Goal: Transaction & Acquisition: Register for event/course

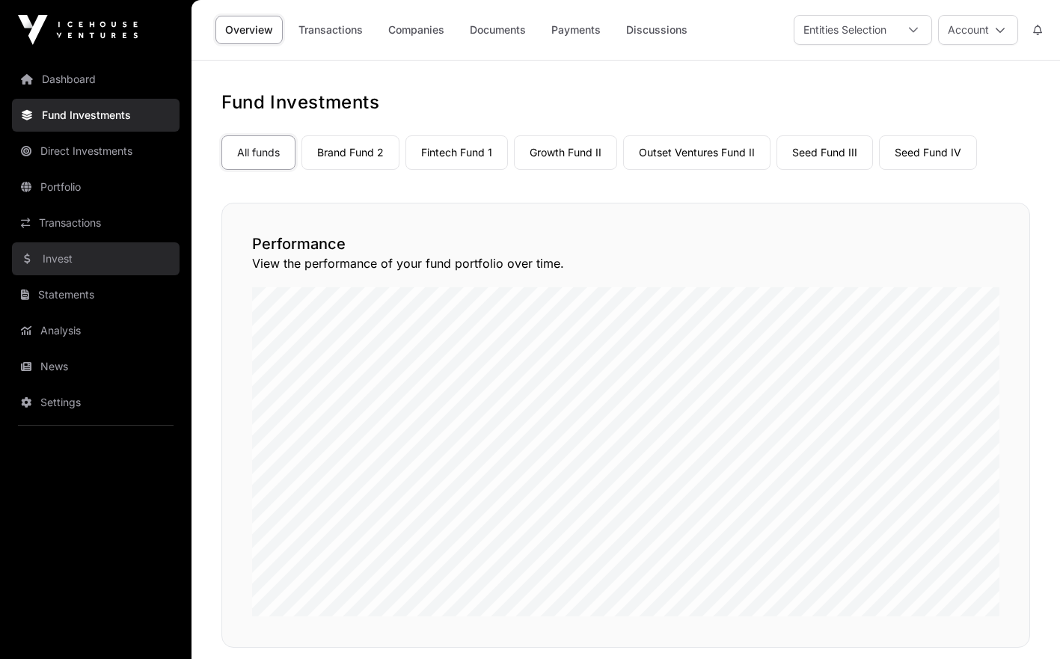
click at [125, 258] on link "Invest" at bounding box center [96, 258] width 168 height 33
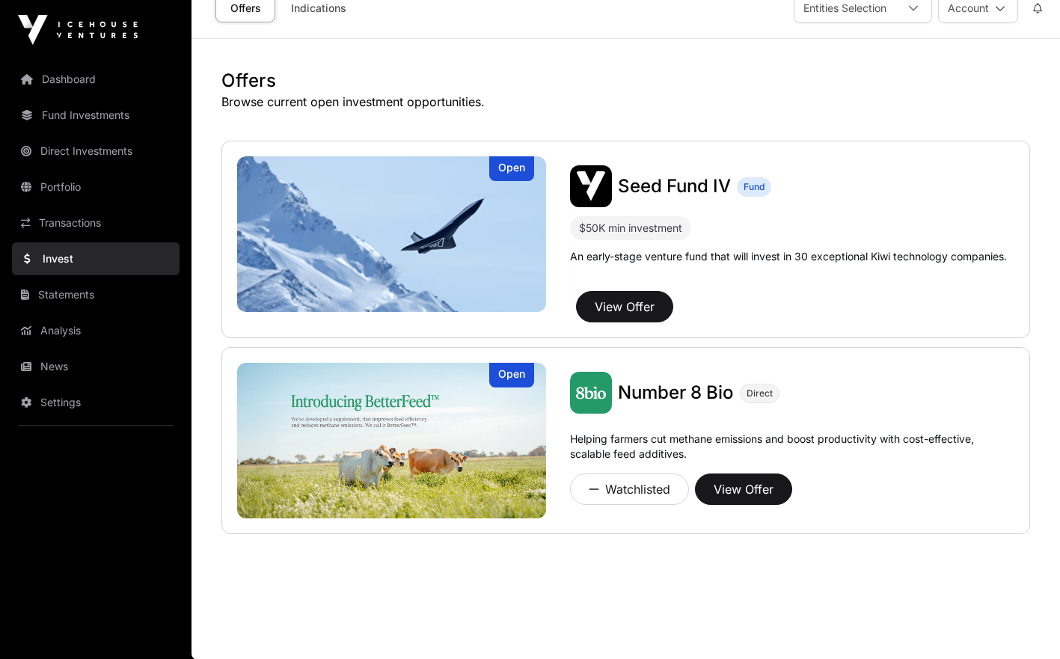
scroll to position [22, 0]
click at [89, 260] on link "Invest" at bounding box center [96, 258] width 168 height 33
click at [1045, 355] on div "Offers Browse current open investment opportunities. Open Seed Fund IV Fund $50…" at bounding box center [626, 309] width 869 height 483
click at [335, 4] on link "Indications" at bounding box center [318, 7] width 75 height 28
click at [305, 7] on link "Indications" at bounding box center [318, 7] width 75 height 28
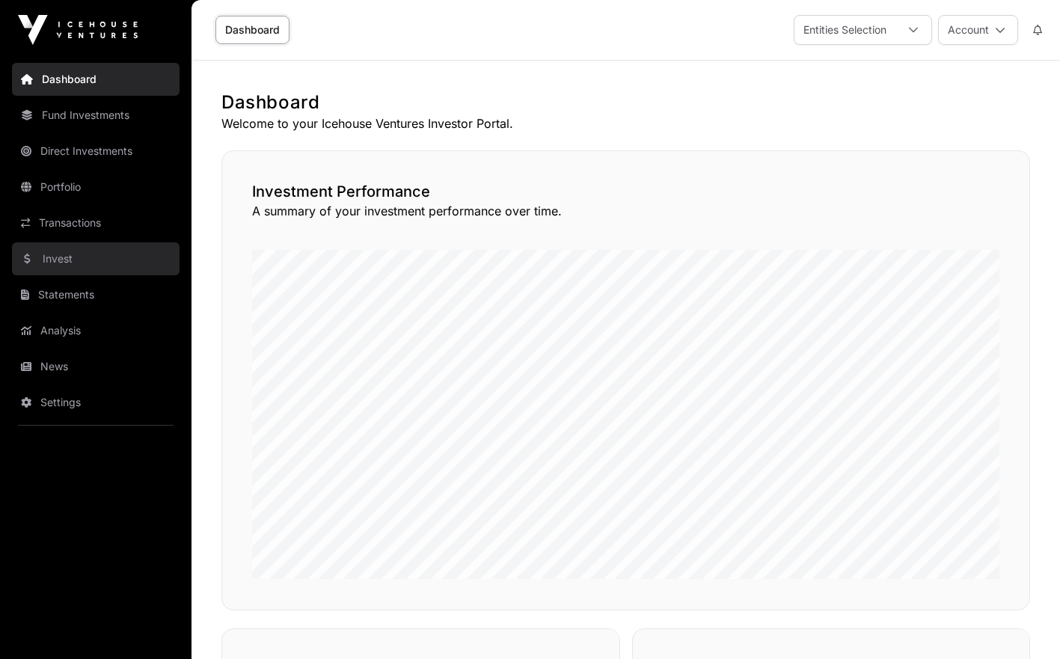
click at [93, 253] on link "Invest" at bounding box center [96, 258] width 168 height 33
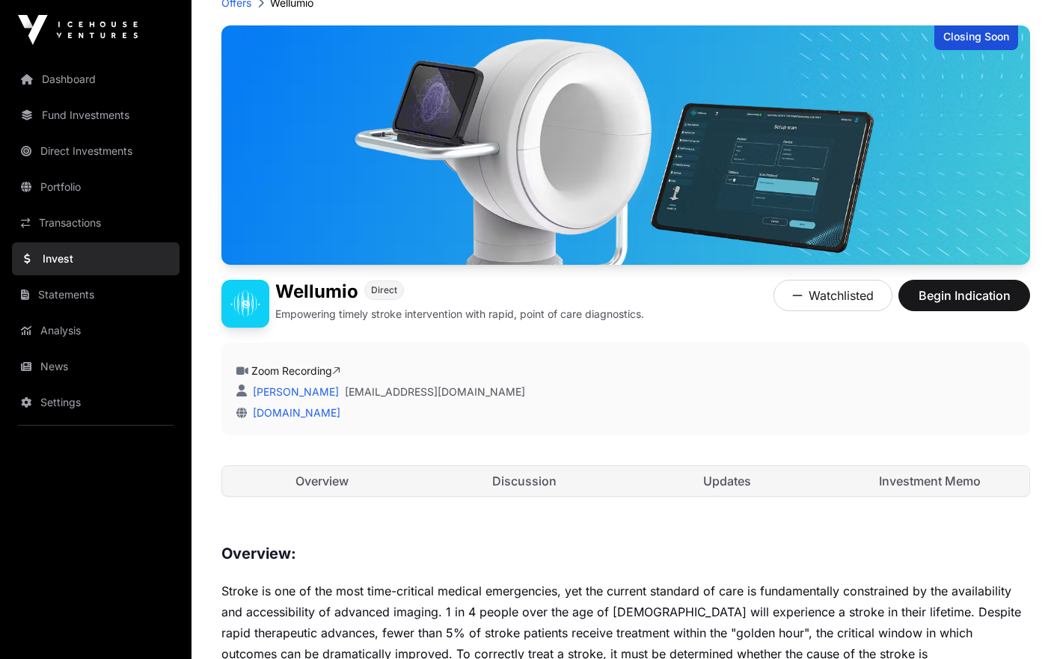
scroll to position [108, 0]
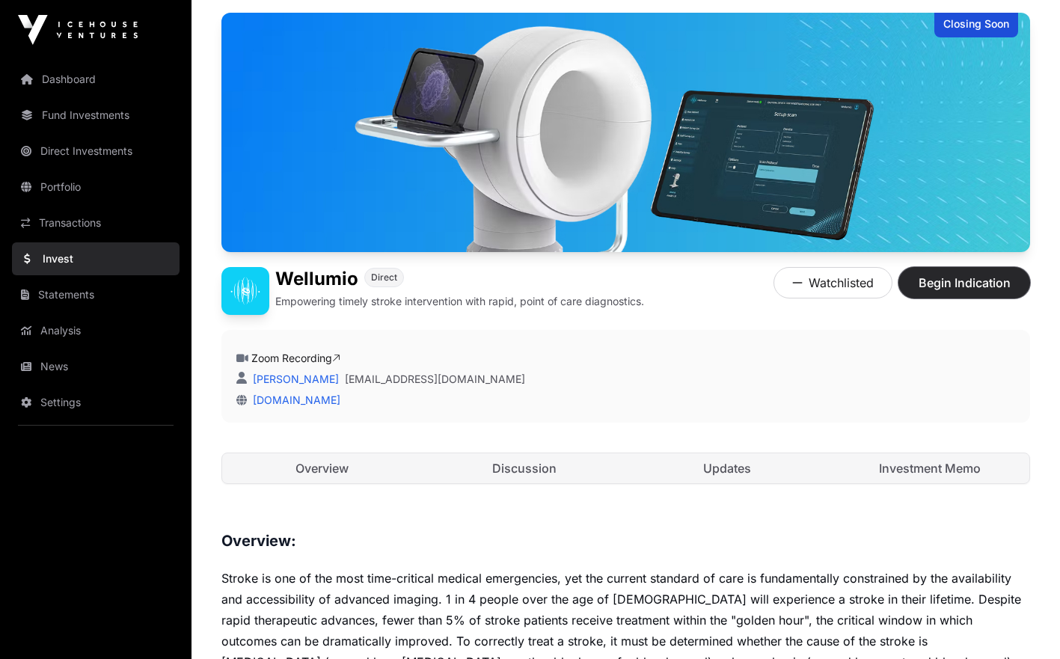
click at [960, 275] on span "Begin Indication" at bounding box center [964, 283] width 94 height 18
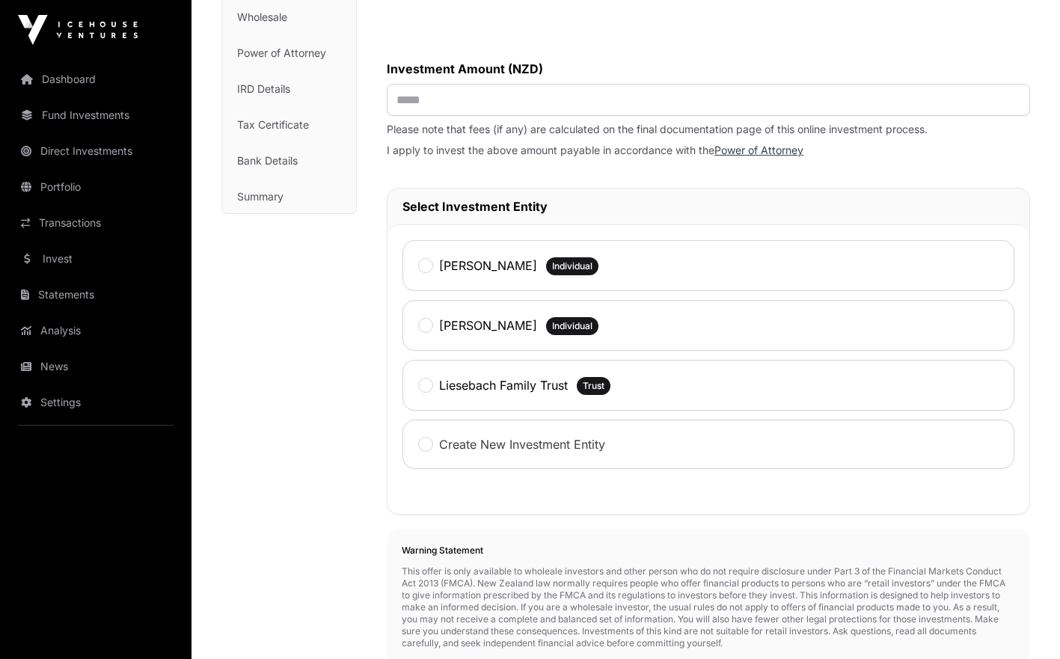
scroll to position [240, 0]
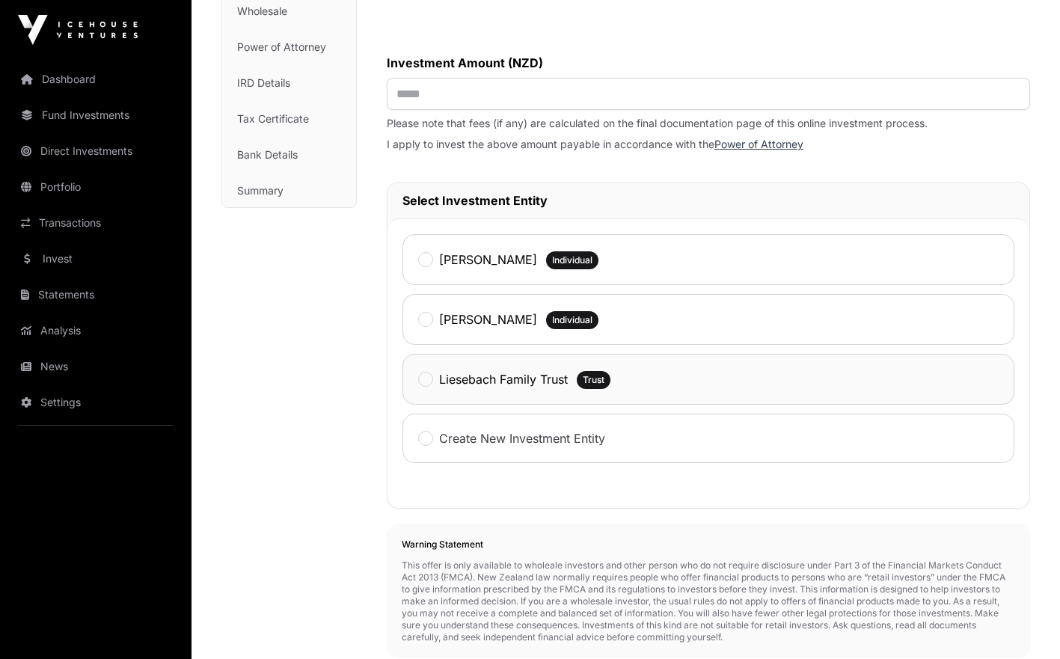
click at [549, 375] on label "Liesebach Family Trust" at bounding box center [503, 379] width 129 height 18
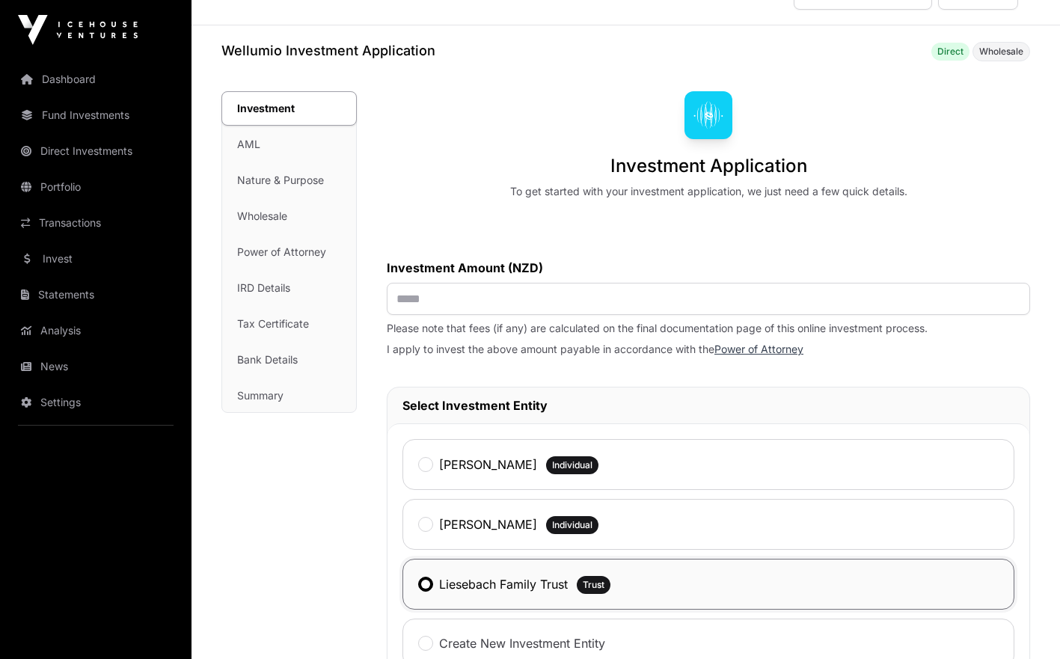
scroll to position [3, 0]
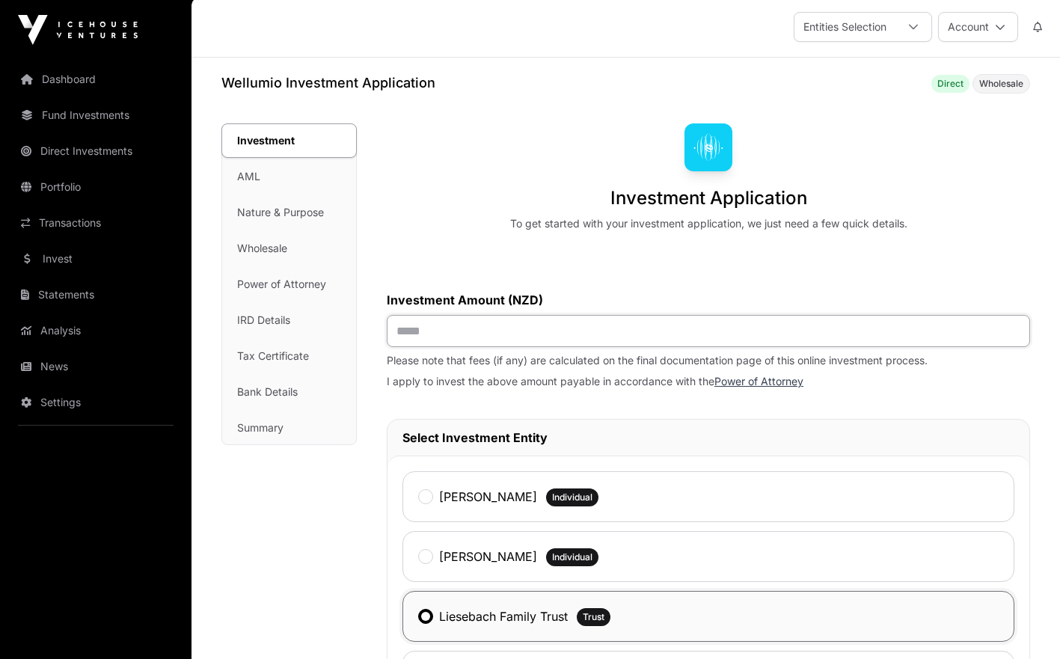
click at [828, 344] on input "text" at bounding box center [709, 331] width 644 height 32
click at [575, 332] on input "text" at bounding box center [709, 331] width 644 height 32
type input "*******"
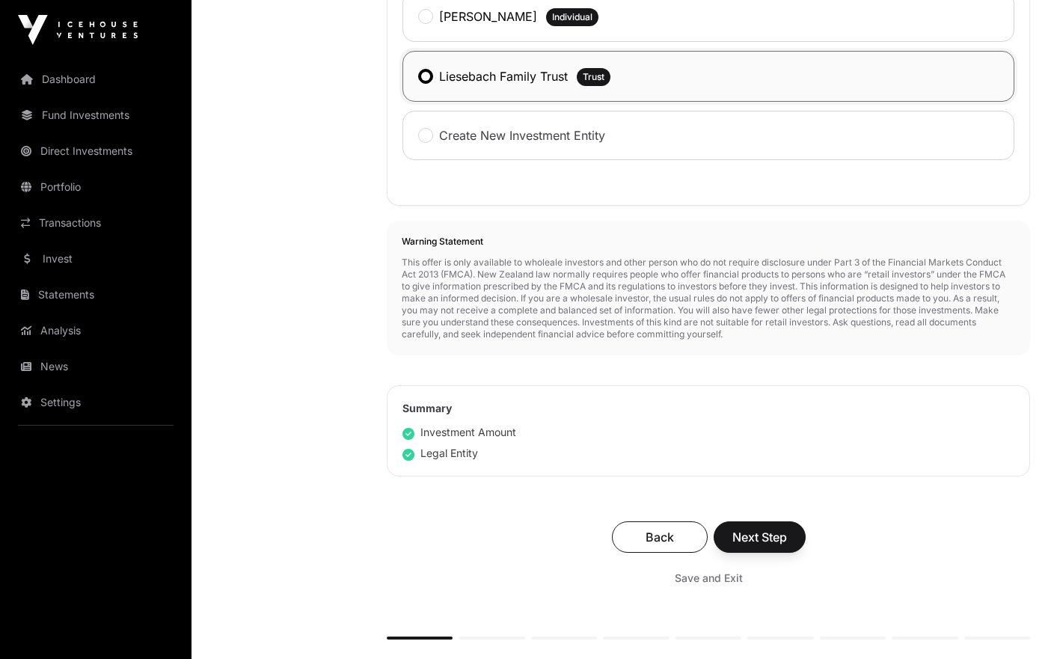
scroll to position [551, 0]
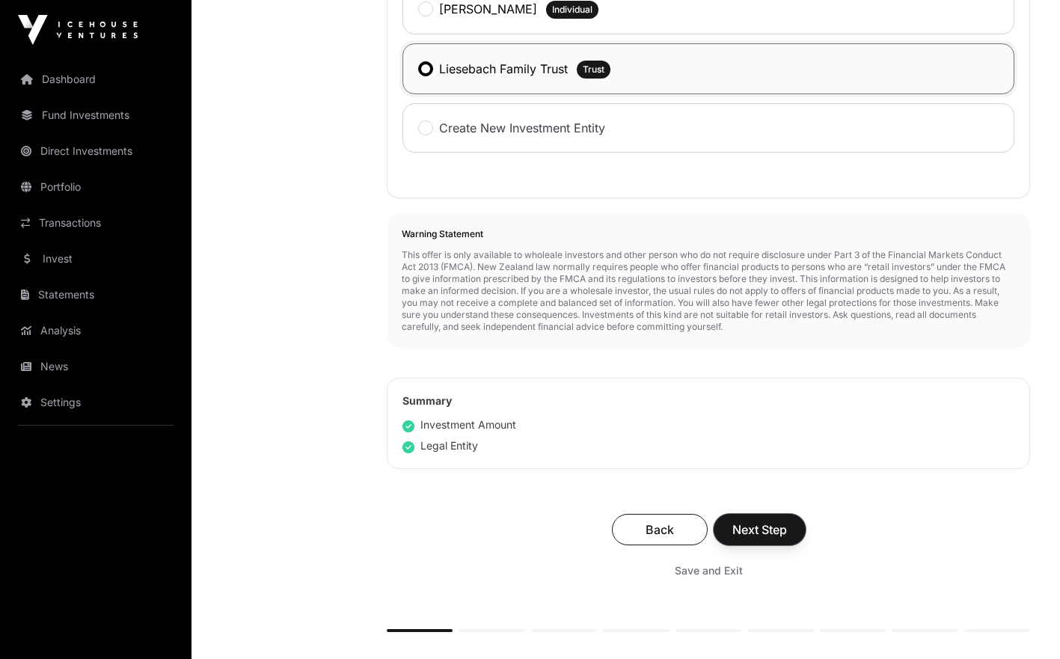
click at [775, 537] on span "Next Step" at bounding box center [760, 530] width 55 height 18
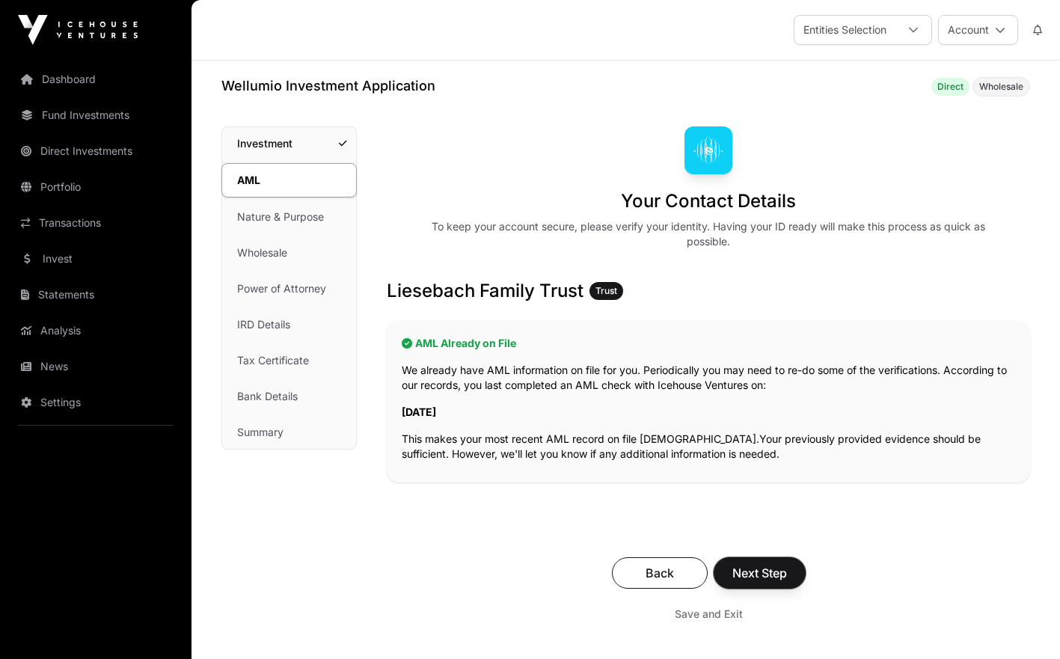
click at [758, 566] on span "Next Step" at bounding box center [760, 573] width 55 height 18
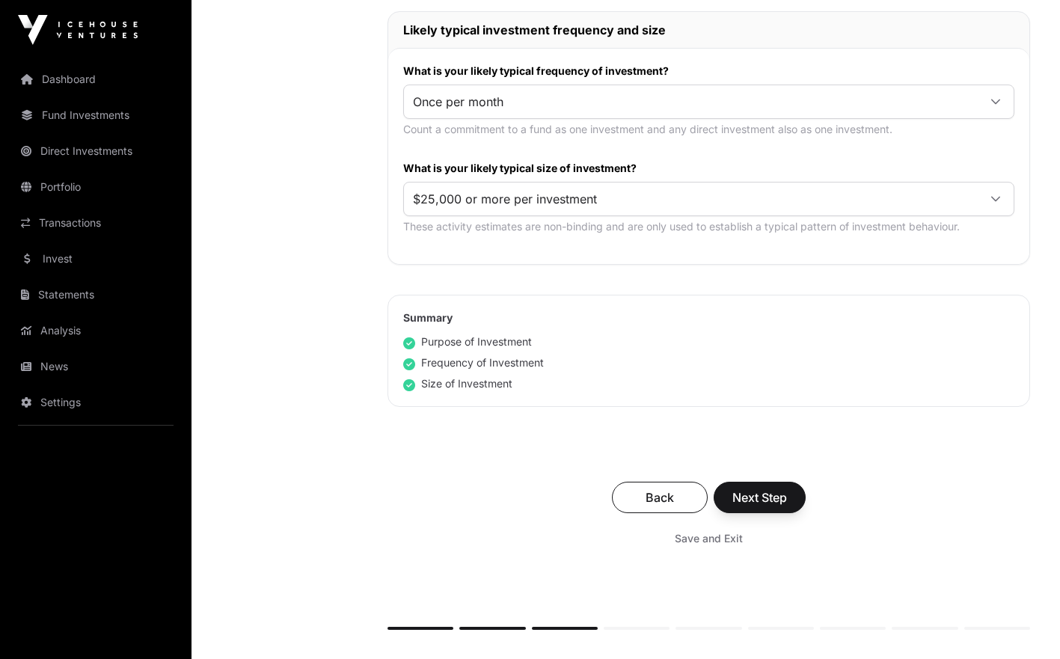
scroll to position [875, 0]
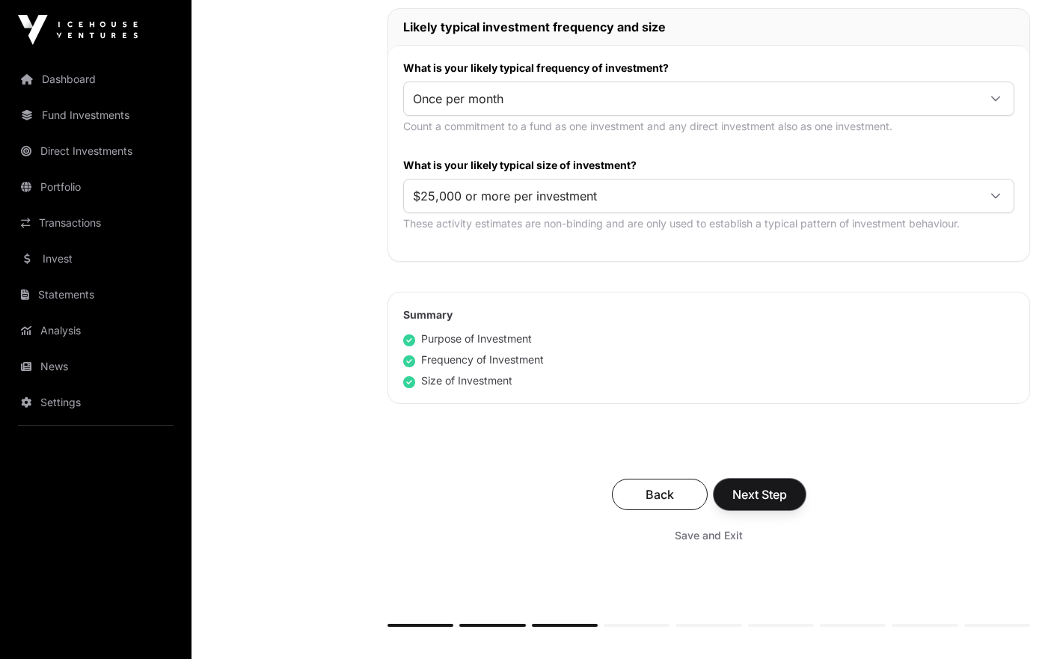
click at [777, 489] on span "Next Step" at bounding box center [760, 495] width 55 height 18
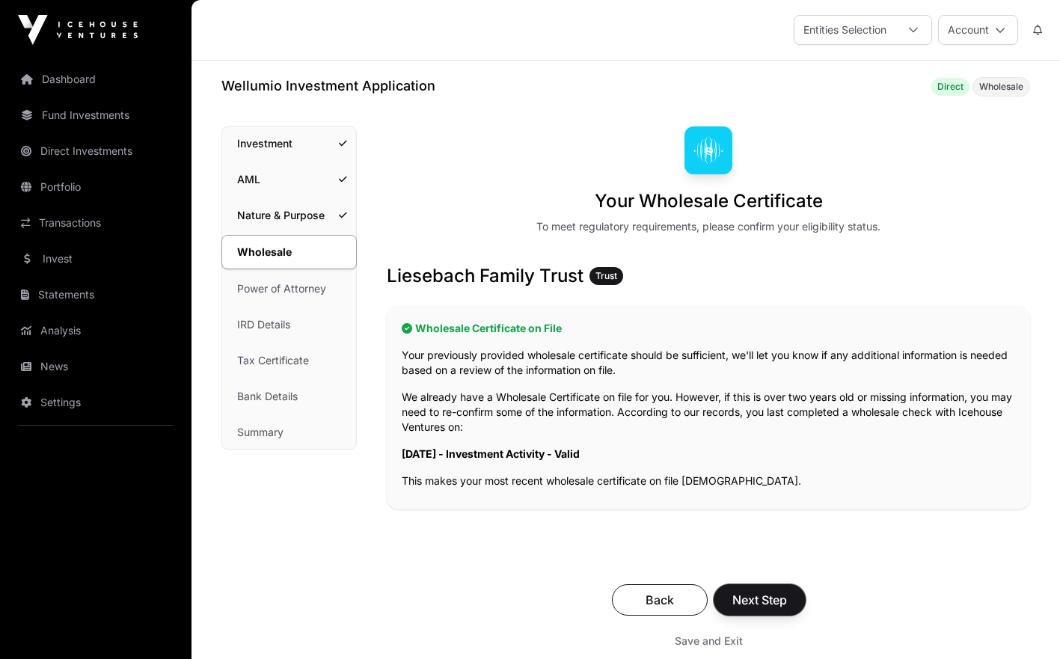
click at [750, 590] on button "Next Step" at bounding box center [760, 599] width 92 height 31
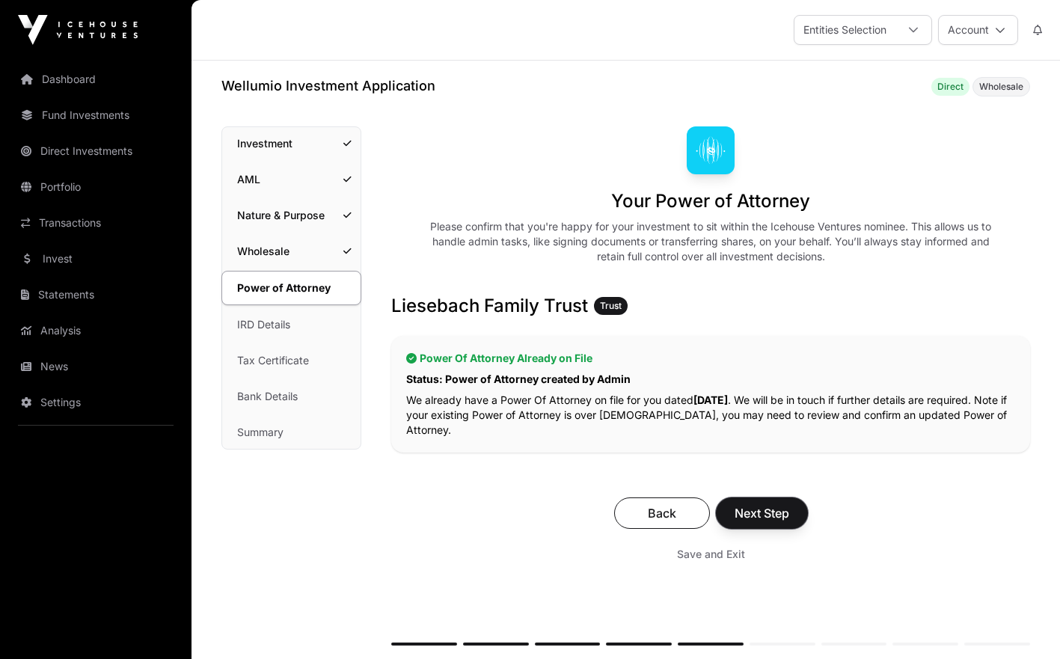
click at [763, 519] on span "Next Step" at bounding box center [762, 513] width 55 height 18
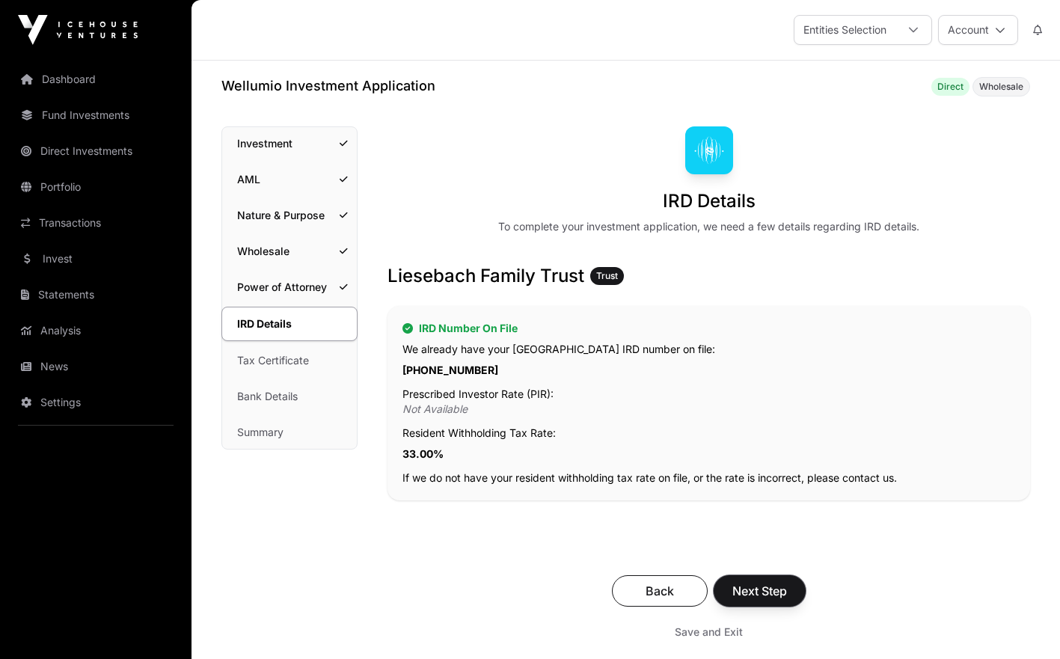
click at [742, 590] on span "Next Step" at bounding box center [760, 591] width 55 height 18
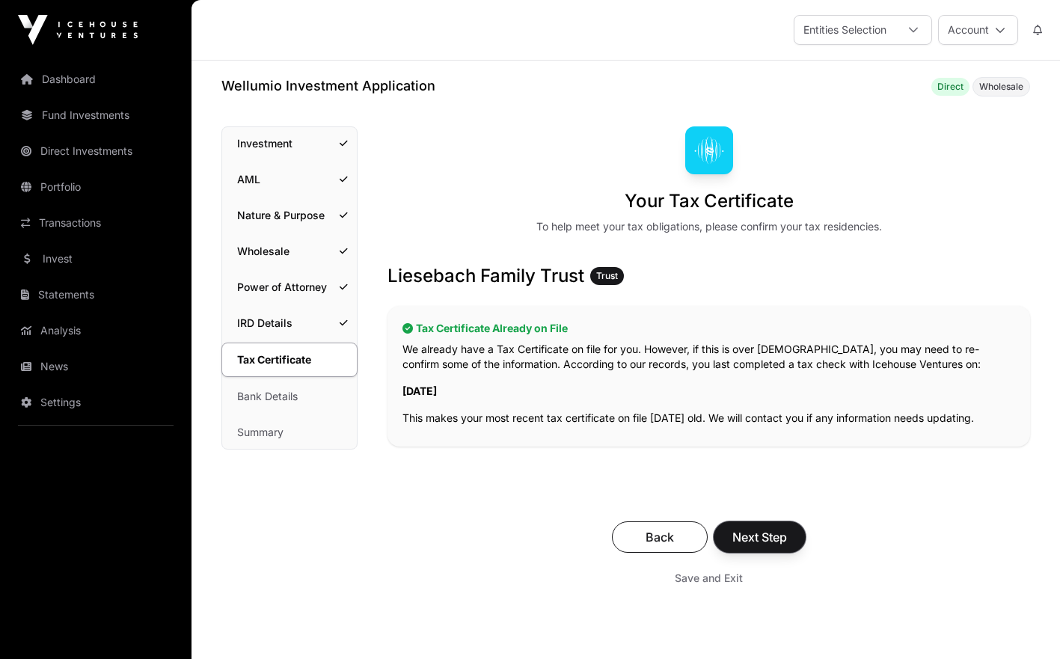
click at [758, 543] on span "Next Step" at bounding box center [760, 537] width 55 height 18
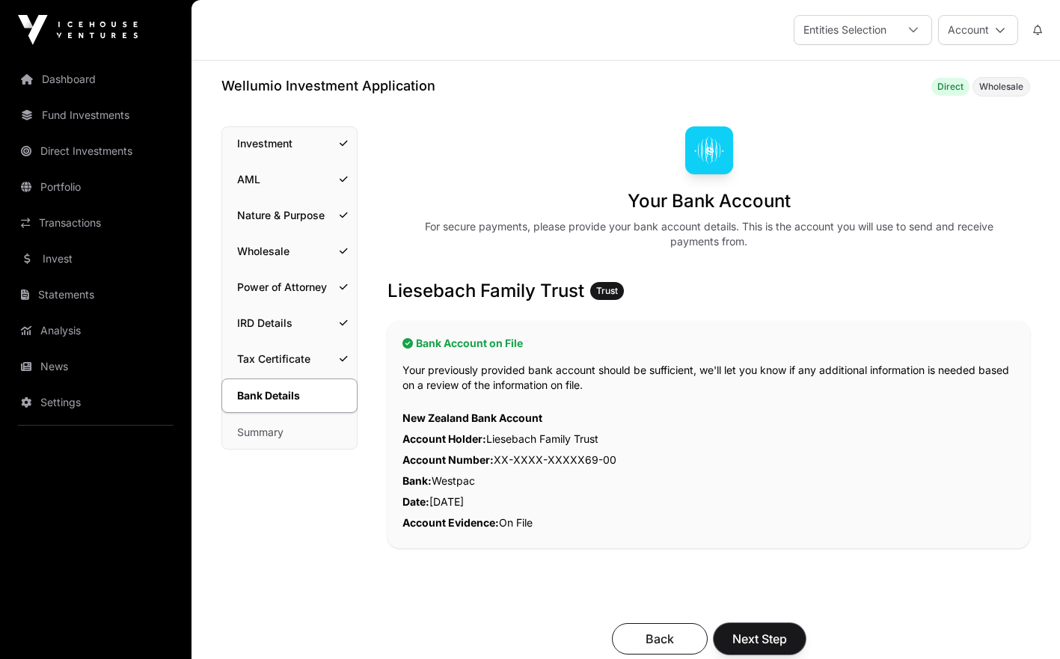
click at [751, 627] on button "Next Step" at bounding box center [760, 638] width 92 height 31
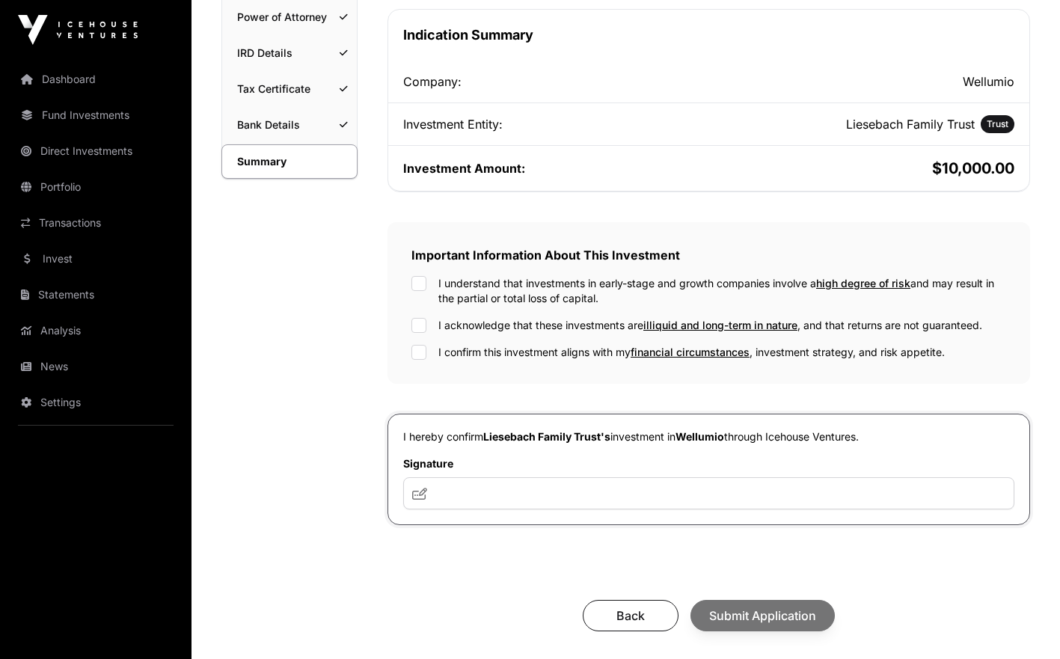
scroll to position [281, 0]
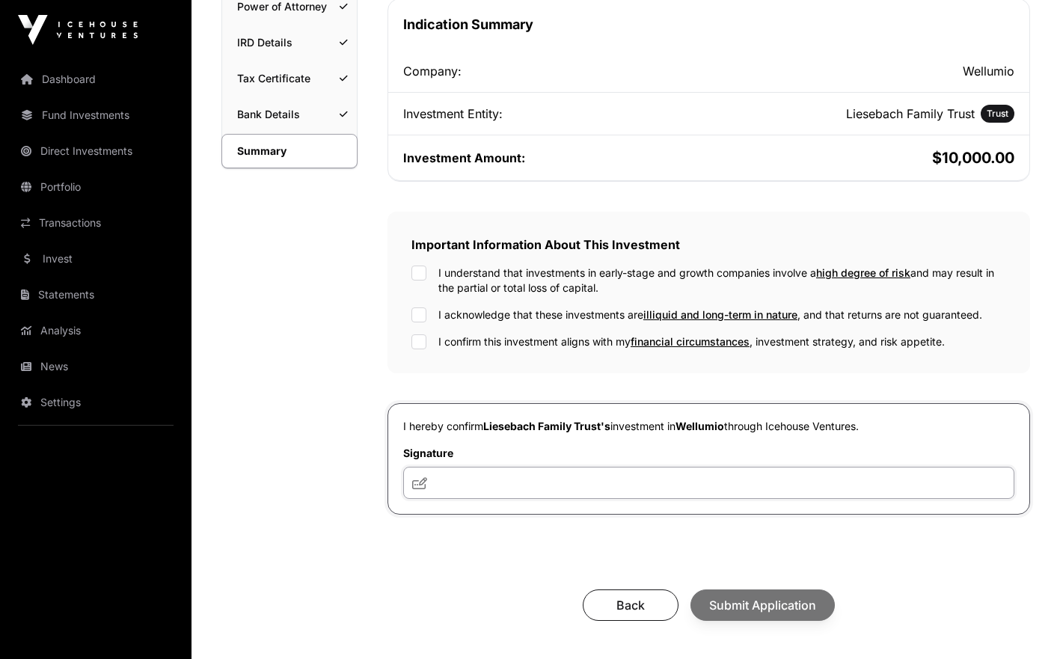
click at [810, 486] on input "text" at bounding box center [708, 483] width 611 height 32
type input "**"
click at [718, 613] on div "Back Submit Application" at bounding box center [709, 605] width 613 height 31
click at [741, 613] on span "Submit Application" at bounding box center [762, 605] width 107 height 18
